Goal: Information Seeking & Learning: Learn about a topic

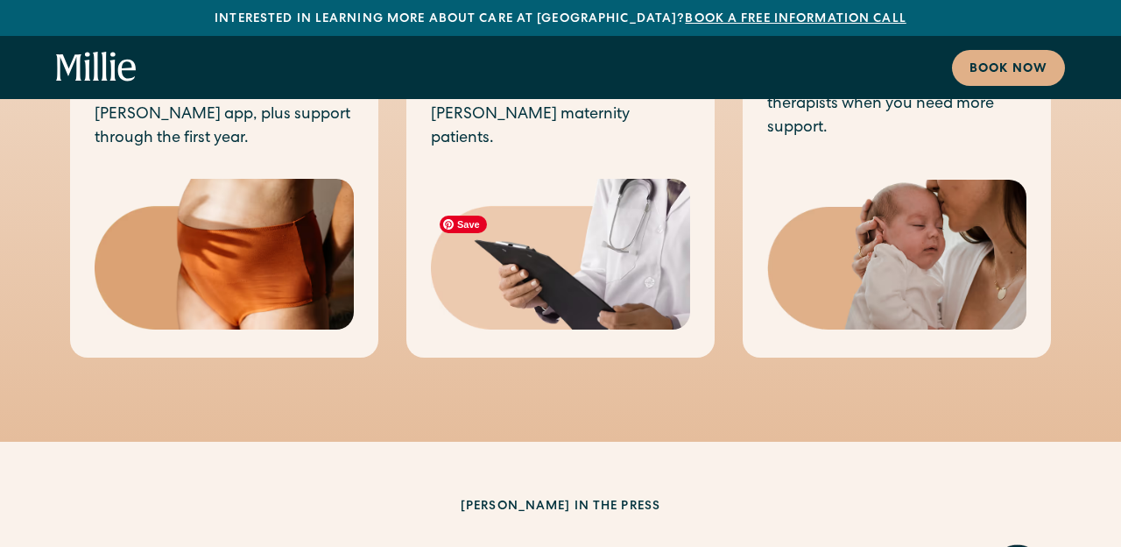
click at [606, 221] on img at bounding box center [560, 254] width 259 height 151
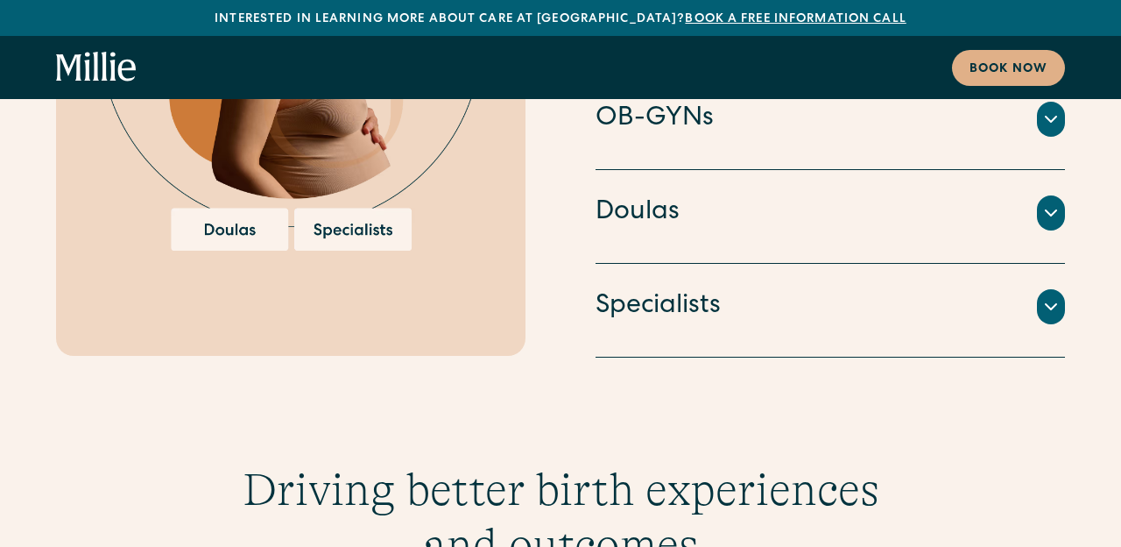
scroll to position [3789, 0]
click at [773, 171] on div "Doulas Professionals trained to provide educational and emotional support throu…" at bounding box center [831, 218] width 470 height 94
click at [771, 195] on div "Doulas" at bounding box center [831, 213] width 470 height 37
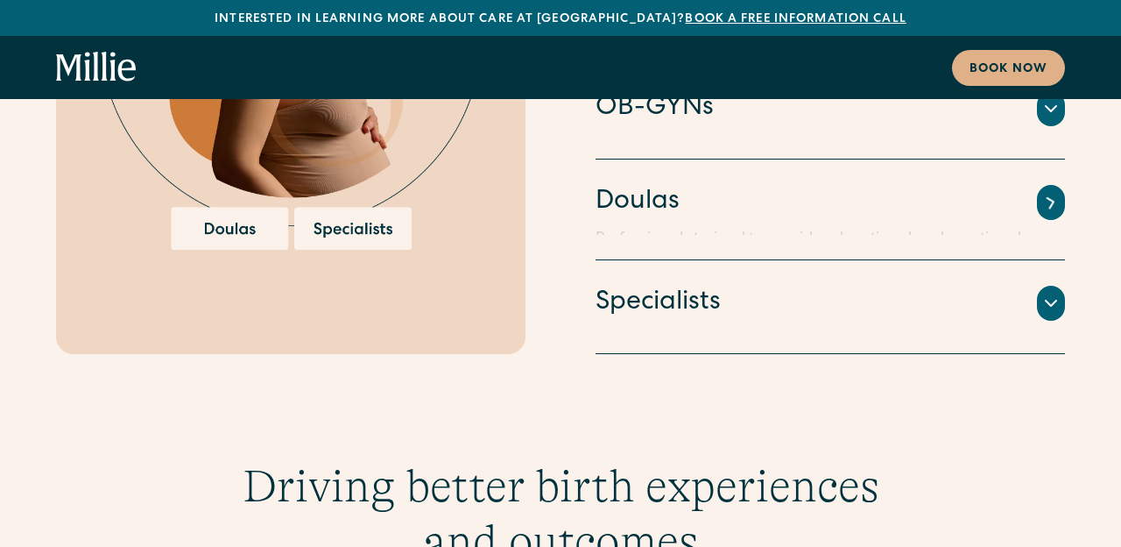
scroll to position [3788, 0]
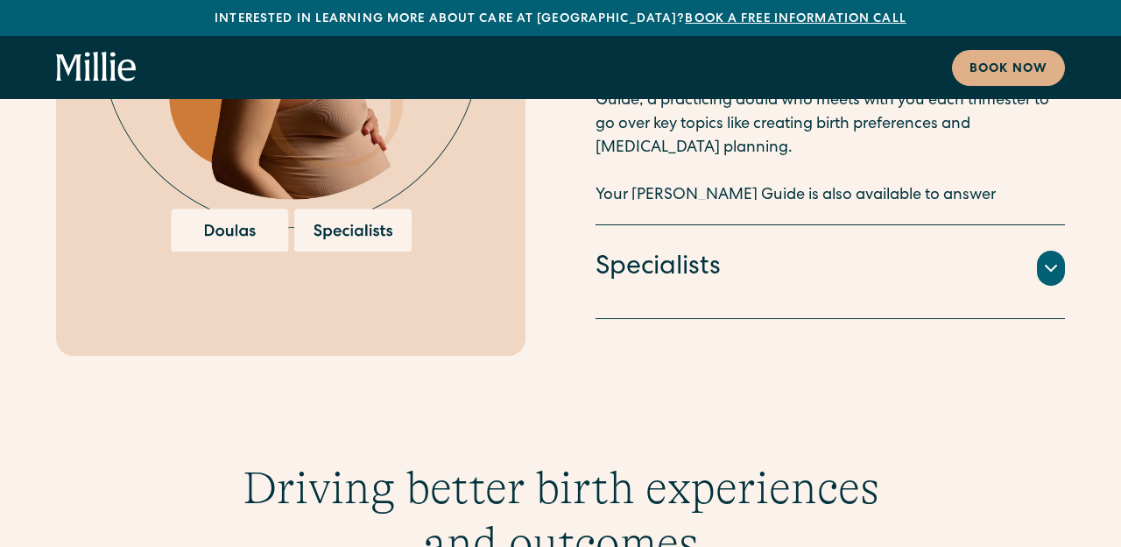
click at [756, 254] on div "Specialists" at bounding box center [831, 268] width 470 height 37
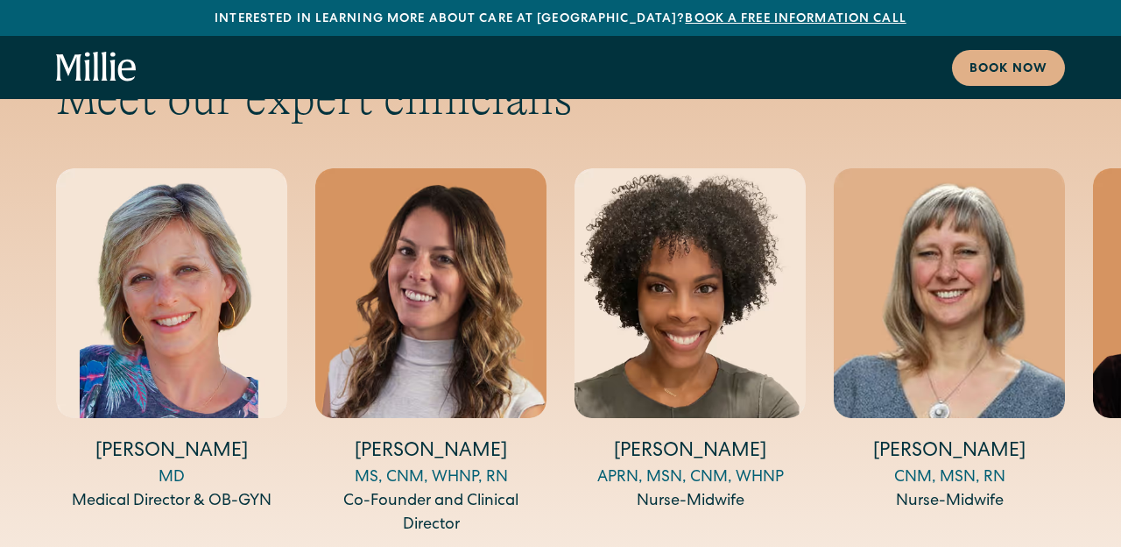
scroll to position [5768, 0]
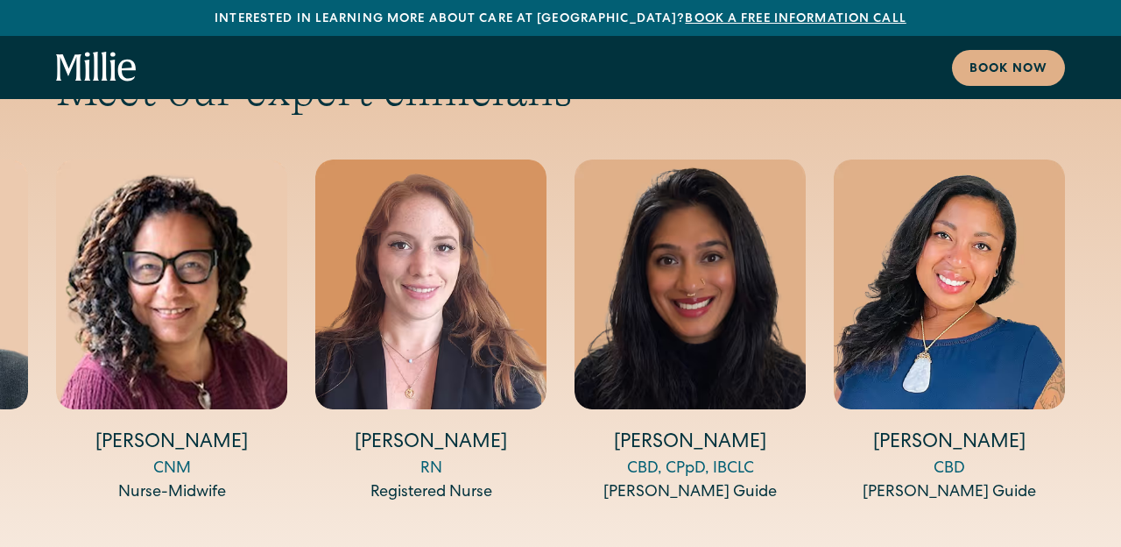
click at [709, 457] on div "CBD, CPpD, IBCLC" at bounding box center [690, 469] width 231 height 24
click at [726, 266] on img "13 / 14" at bounding box center [690, 283] width 231 height 249
click at [962, 457] on div "CBD" at bounding box center [949, 469] width 231 height 24
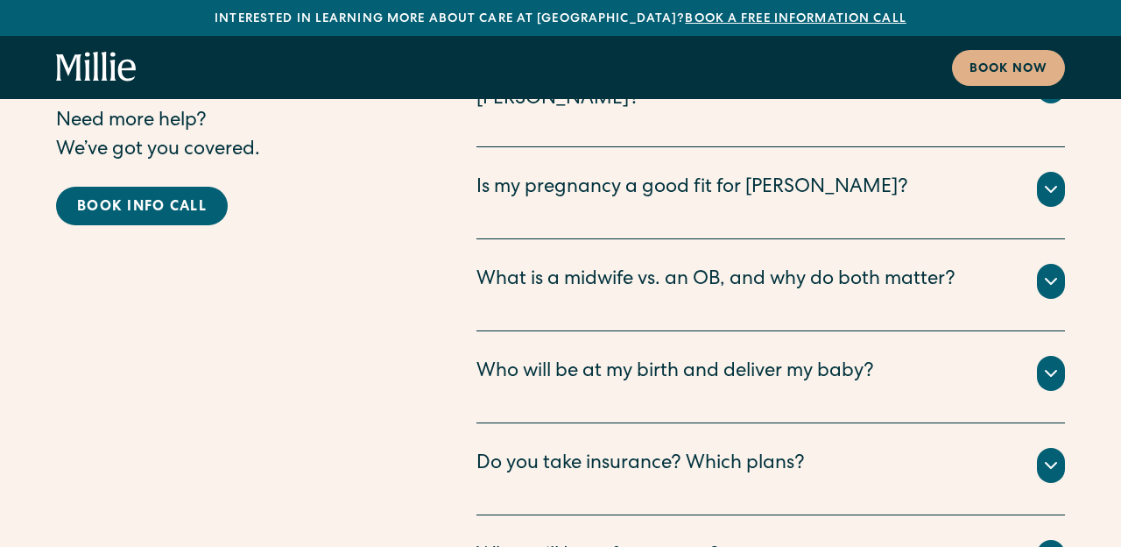
scroll to position [8726, 0]
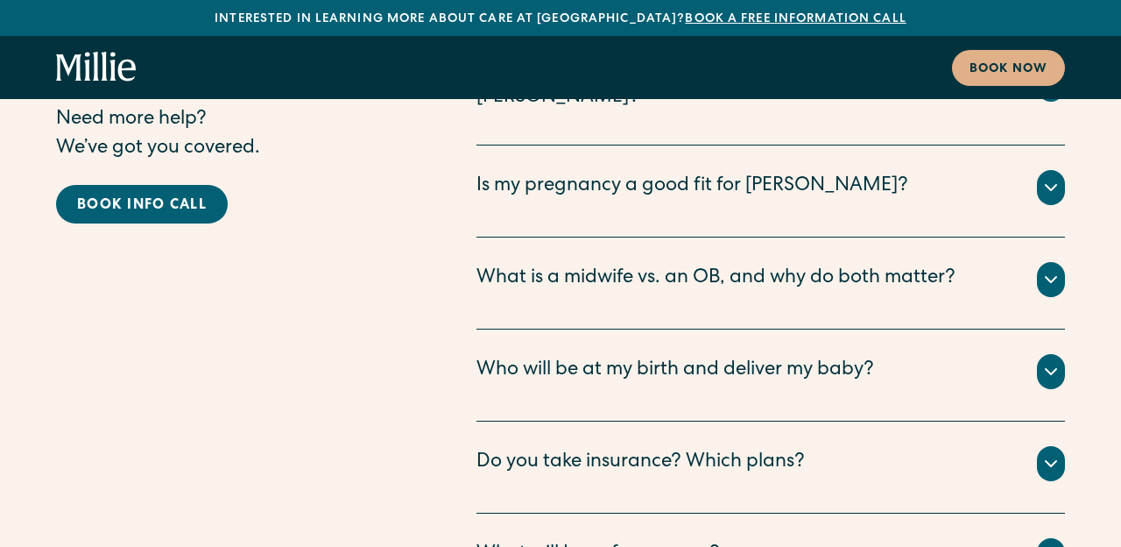
click at [872, 446] on div "Do you take insurance? Which plans?" at bounding box center [771, 463] width 589 height 35
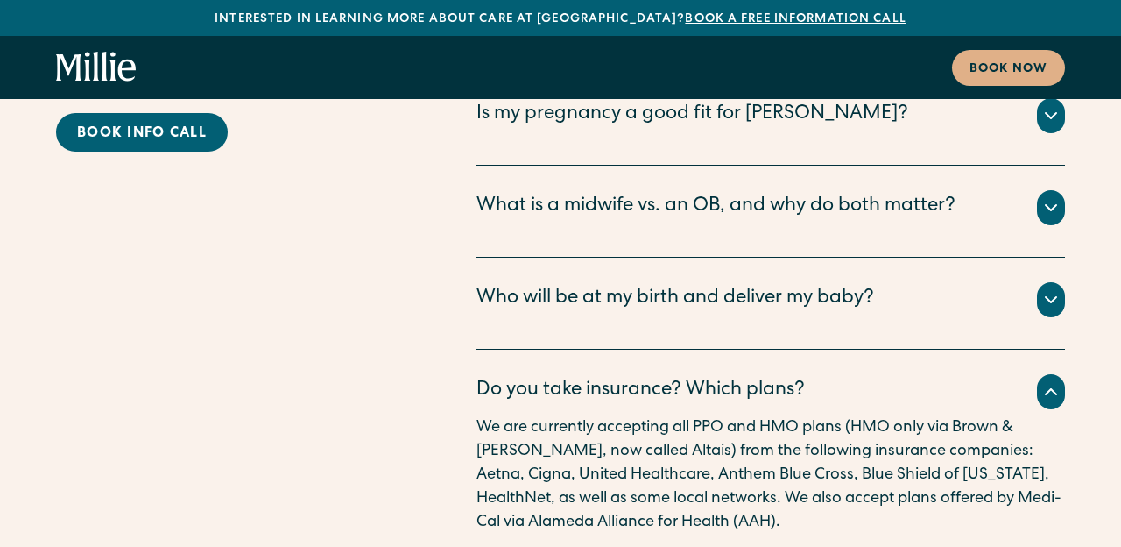
scroll to position [8799, 0]
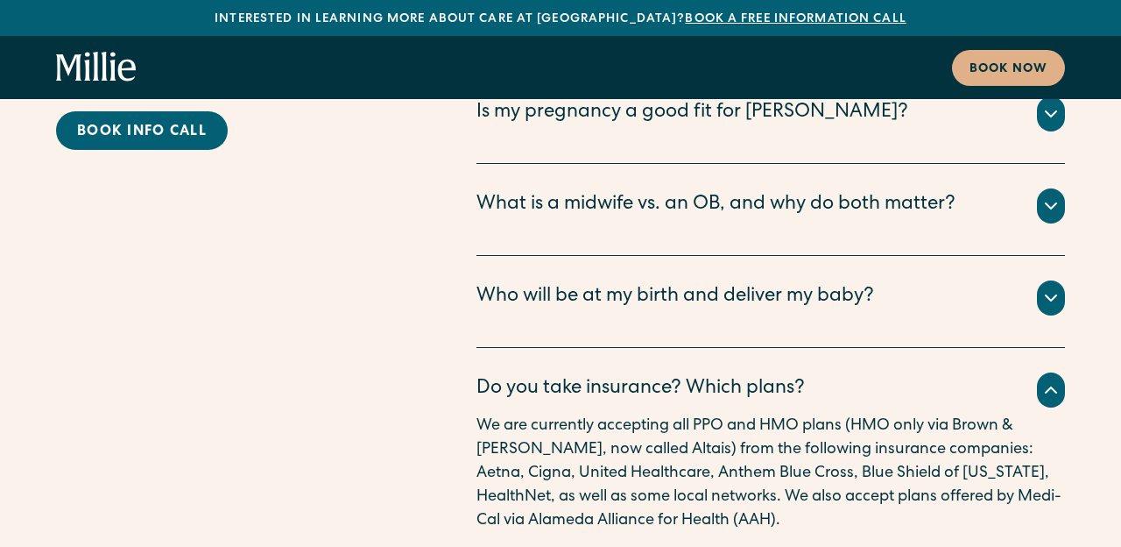
click at [884, 348] on div "Do you take insurance? Which plans? We are currently accepting all PPO and HMO …" at bounding box center [771, 500] width 589 height 305
click at [884, 372] on div "Do you take insurance? Which plans?" at bounding box center [771, 389] width 589 height 35
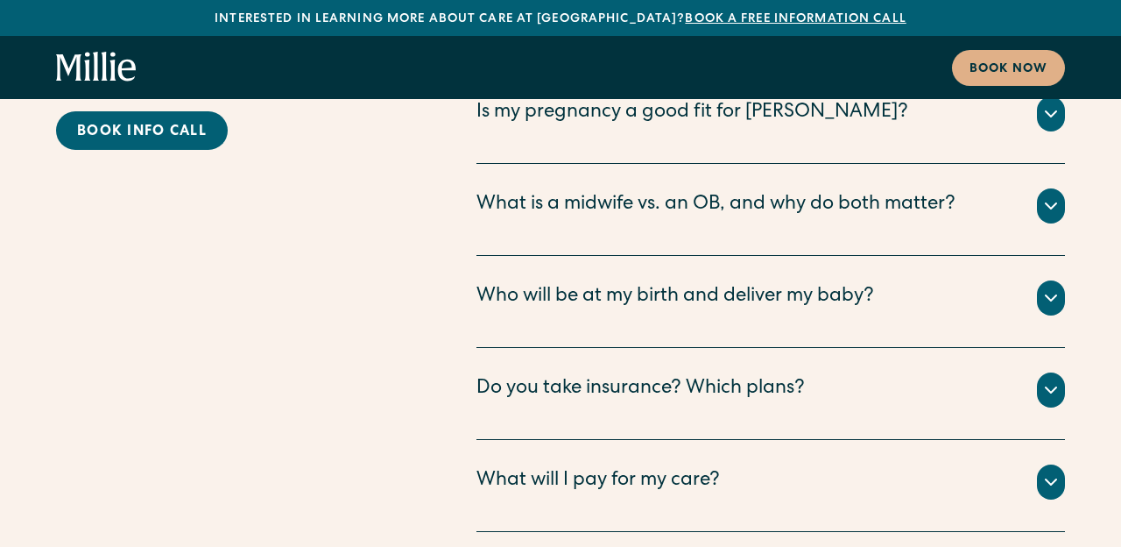
click at [892, 280] on div "Who will be at my birth and deliver my baby?" at bounding box center [771, 297] width 589 height 35
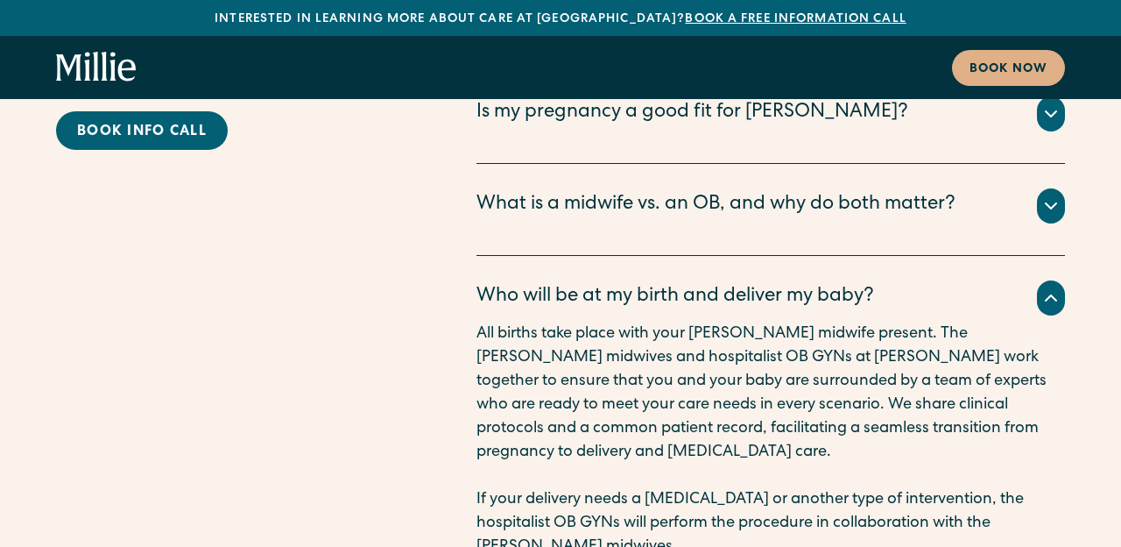
click at [892, 280] on div "Who will be at my birth and deliver my baby?" at bounding box center [771, 297] width 589 height 35
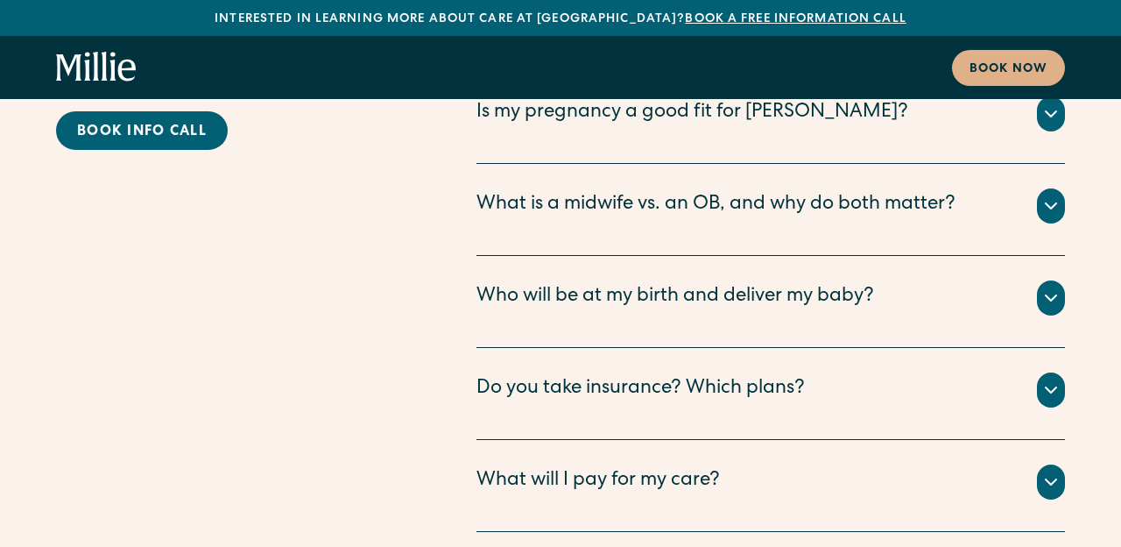
click at [844, 464] on div "What will I pay for my care?" at bounding box center [771, 481] width 589 height 35
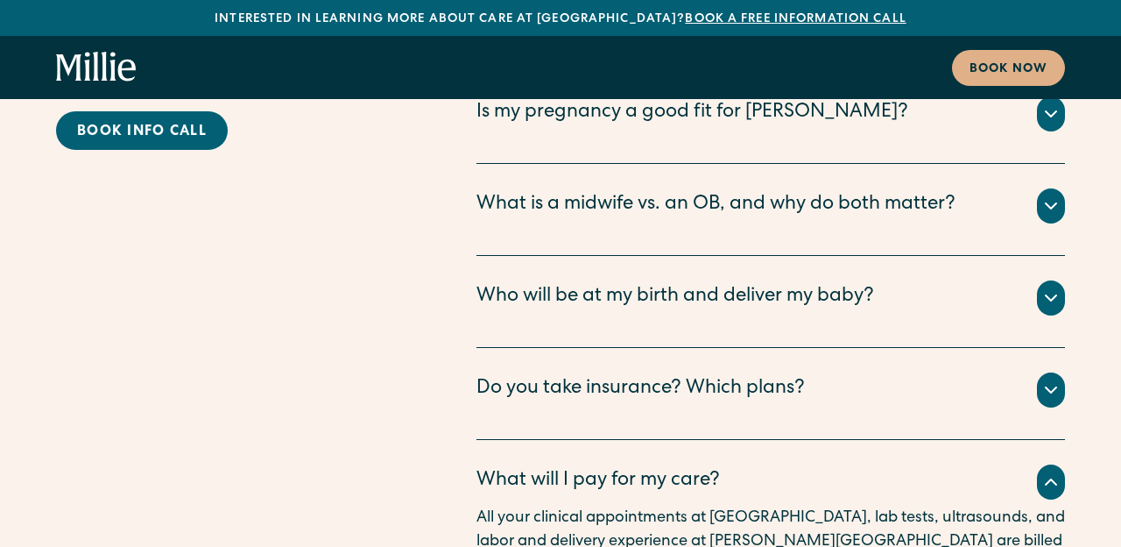
click at [844, 464] on div "What will I pay for my care?" at bounding box center [771, 481] width 589 height 35
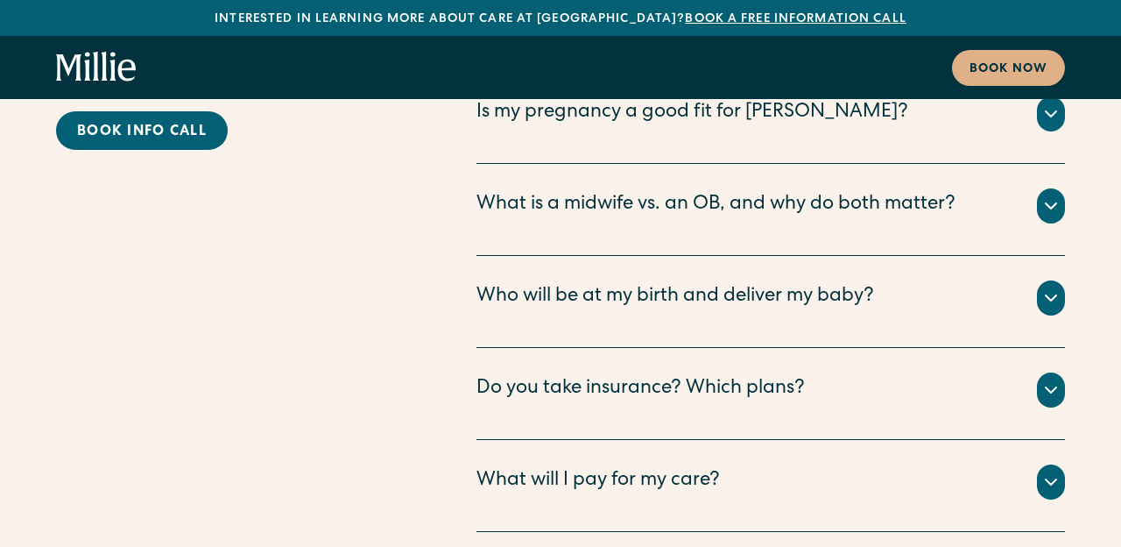
click at [844, 464] on div "What will I pay for my care?" at bounding box center [771, 481] width 589 height 35
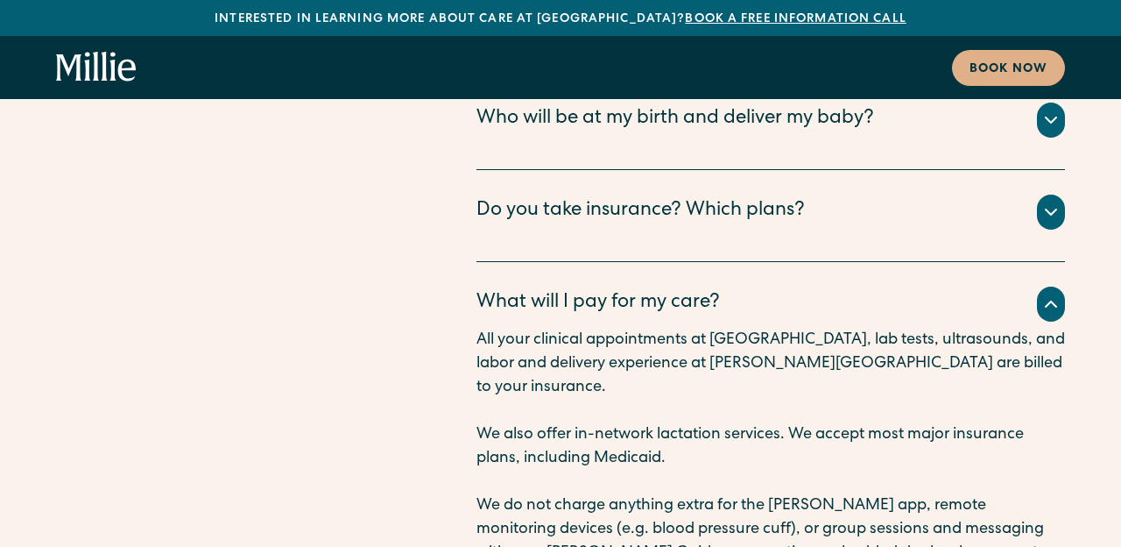
click at [872, 286] on div "What will I pay for my care?" at bounding box center [771, 303] width 589 height 35
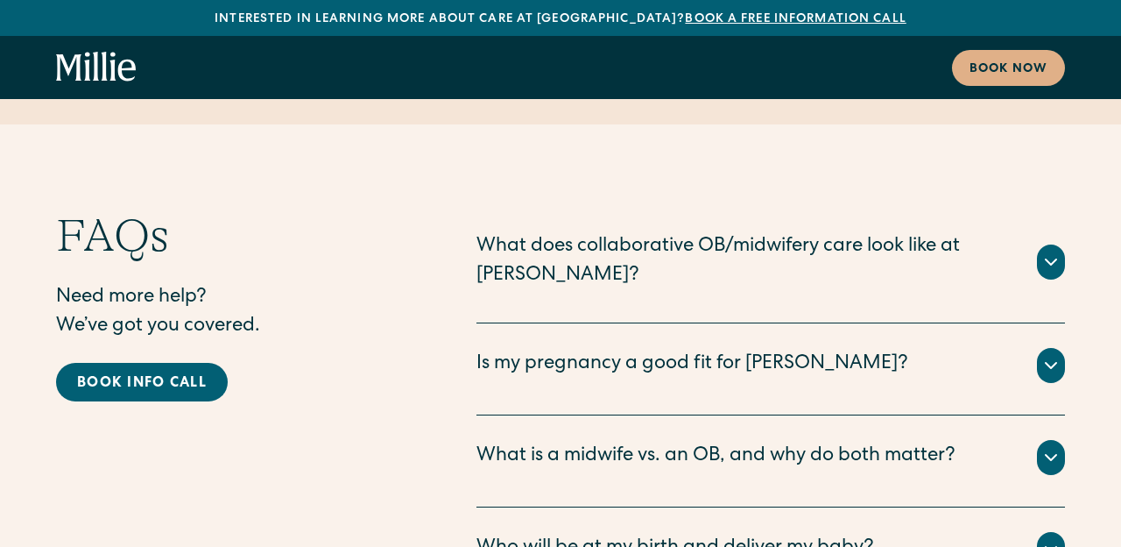
scroll to position [8542, 0]
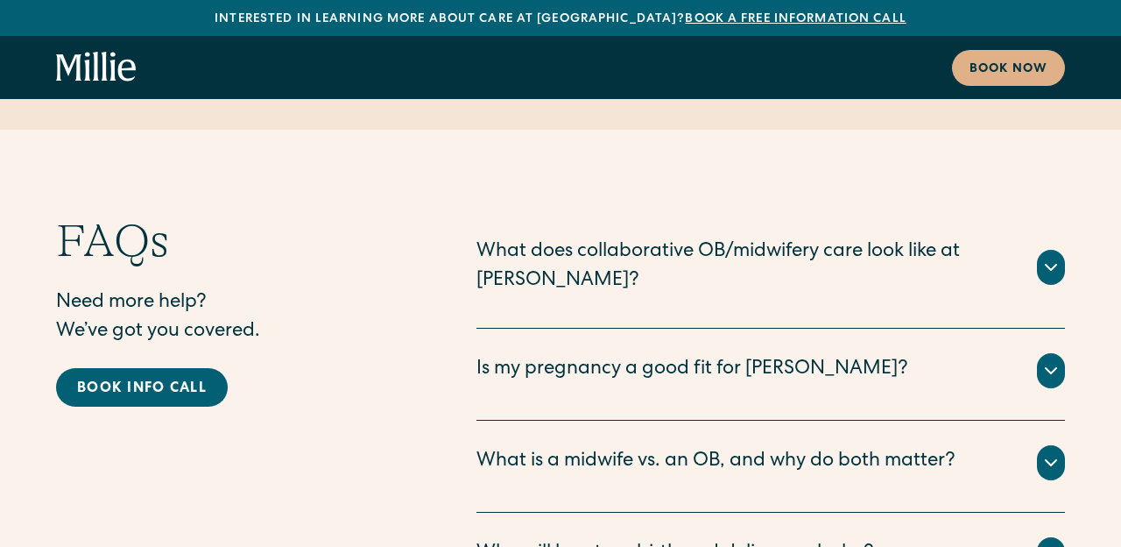
click at [871, 328] on div "Is my pregnancy a good fit for [PERSON_NAME]? The vast majority of pregnancies …" at bounding box center [771, 374] width 589 height 92
click at [874, 353] on div "Is my pregnancy a good fit for [PERSON_NAME]?" at bounding box center [771, 370] width 589 height 35
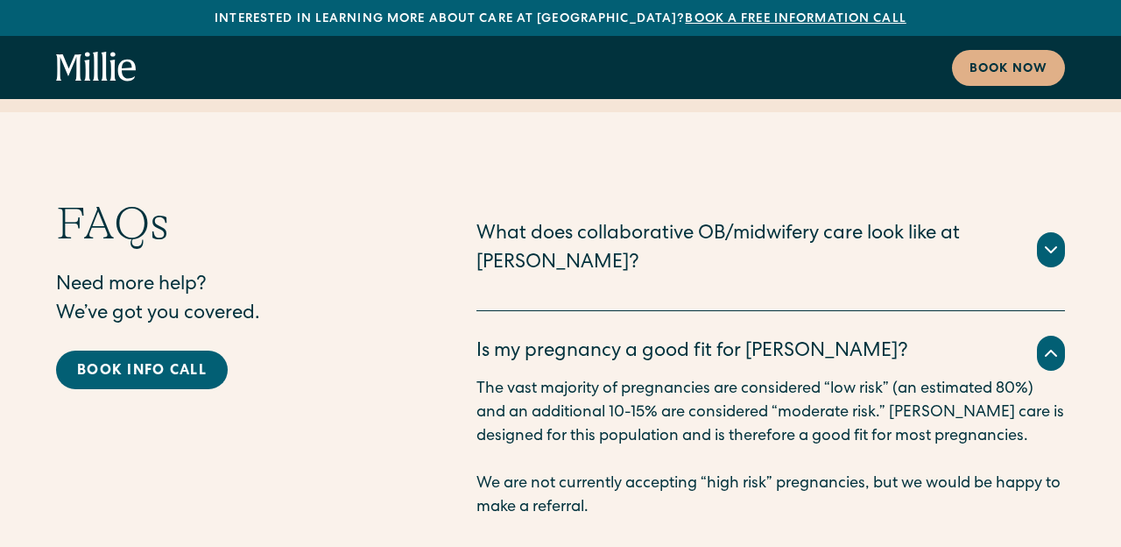
scroll to position [8569, 0]
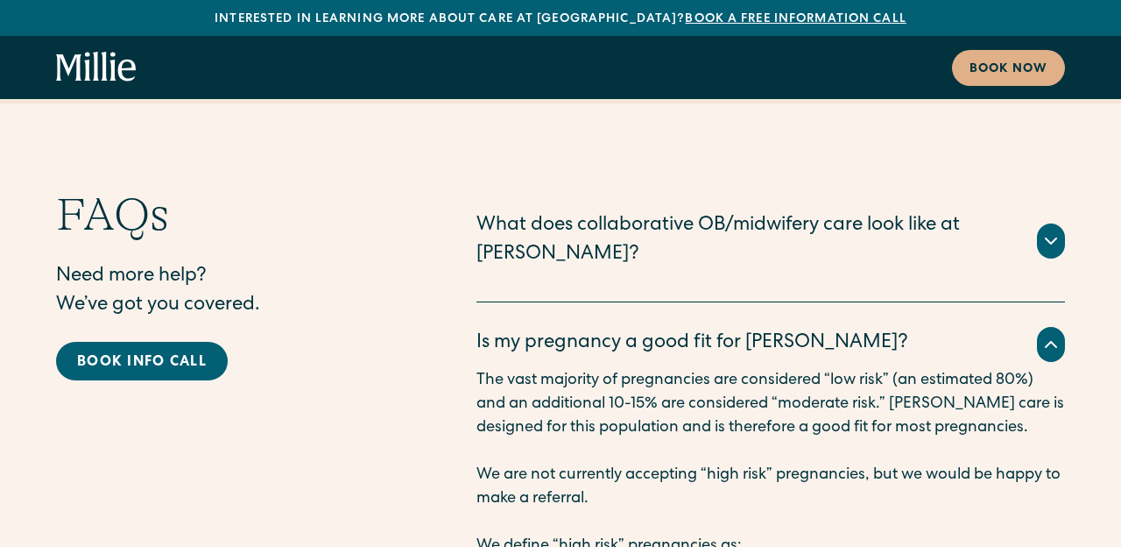
click at [886, 327] on div "Is my pregnancy a good fit for [PERSON_NAME]?" at bounding box center [771, 344] width 589 height 35
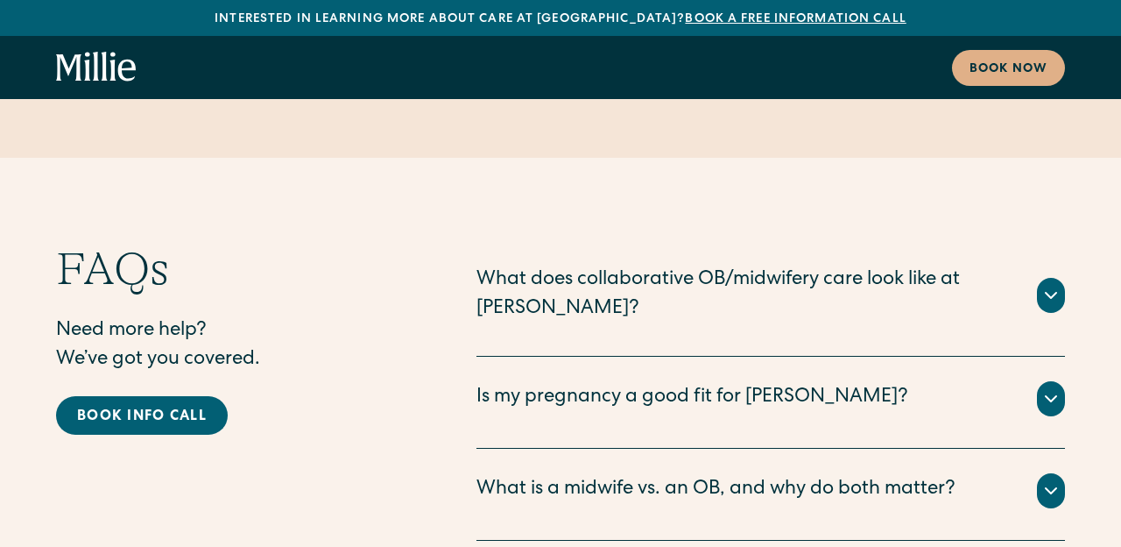
scroll to position [8520, 0]
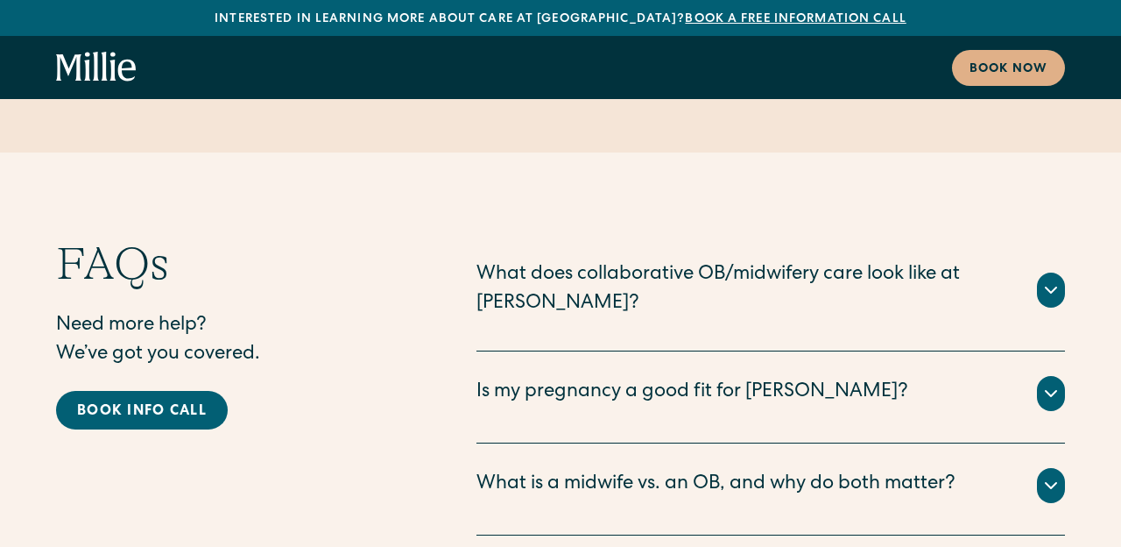
click at [887, 261] on div "What does collaborative OB/midwifery care look like at [PERSON_NAME]?" at bounding box center [747, 290] width 540 height 58
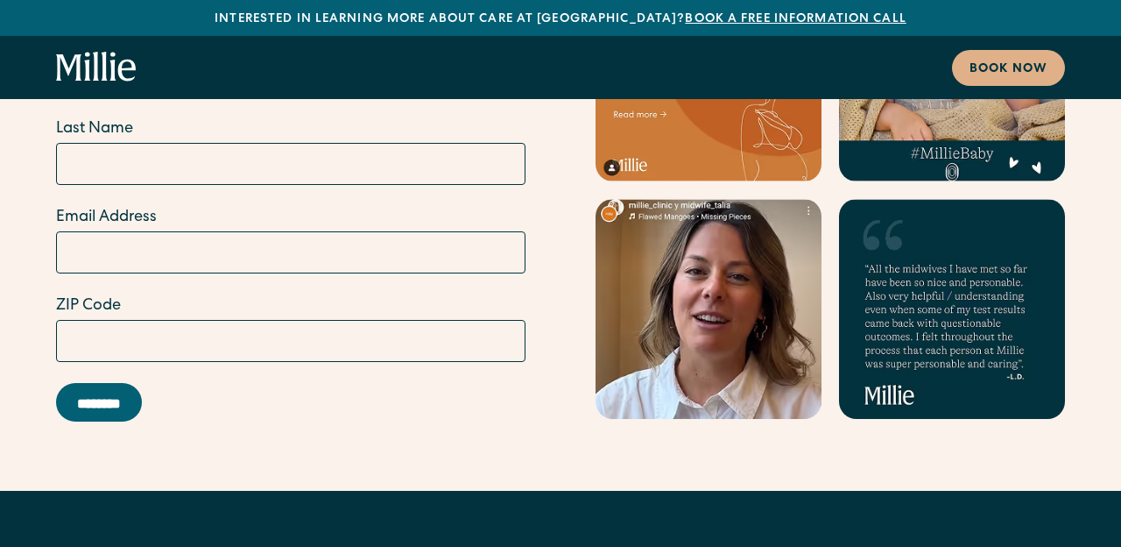
scroll to position [10169, 0]
